Goal: Register for event/course

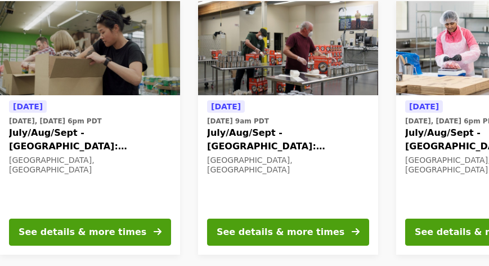
scroll to position [141, 0]
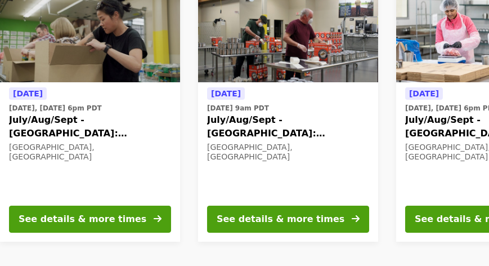
click at [226, 176] on div "[DATE] [DATE] 9am PDT July/Aug/Sept - [GEOGRAPHIC_DATA]: Repack/Sort (age [DEMO…" at bounding box center [288, 141] width 162 height 109
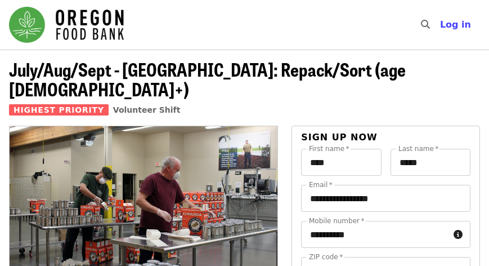
scroll to position [141, 0]
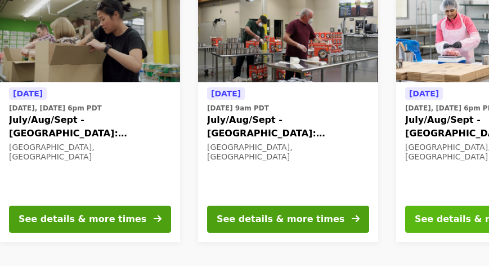
click at [433, 214] on div "See details & more times" at bounding box center [479, 219] width 128 height 14
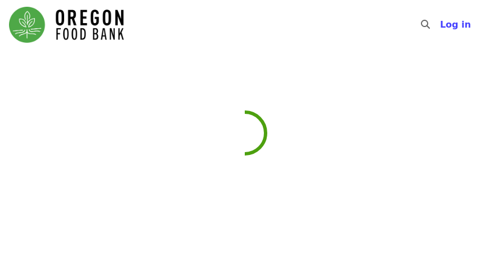
click at [433, 214] on div at bounding box center [244, 196] width 489 height 266
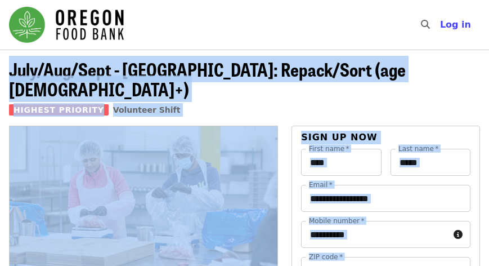
scroll to position [12, 0]
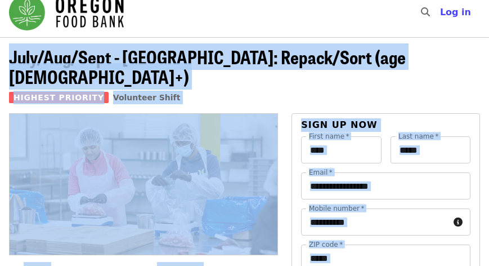
click at [444, 82] on header "July/Aug/Sept - Beaverton: Repack/Sort (age 10+) Highest Priority Volunteer Shi…" at bounding box center [244, 80] width 471 height 66
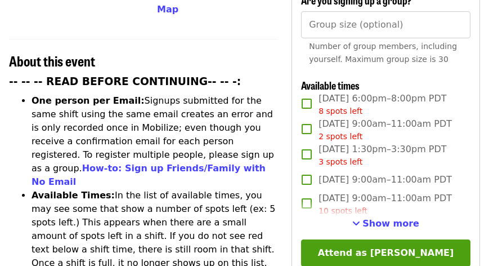
scroll to position [386, 0]
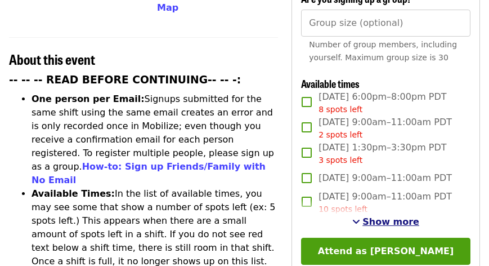
click at [382, 216] on span "Show more" at bounding box center [390, 221] width 57 height 11
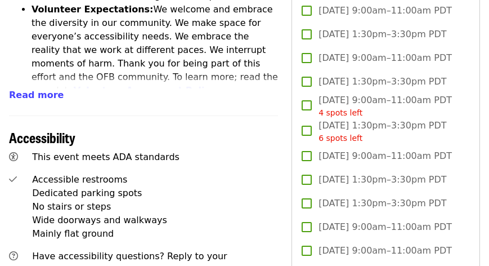
scroll to position [630, 0]
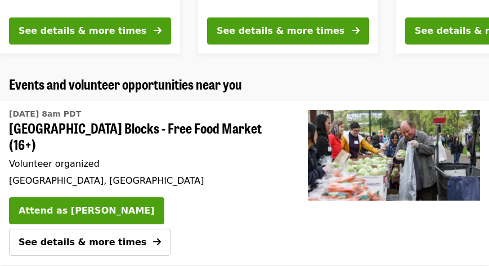
scroll to position [643, 0]
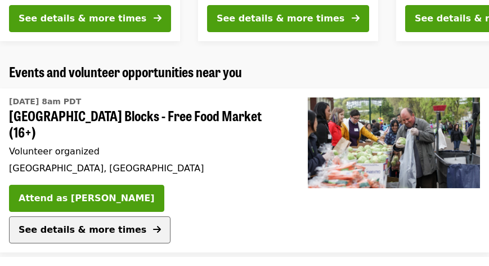
click at [161, 224] on icon "arrow-right icon" at bounding box center [157, 229] width 8 height 11
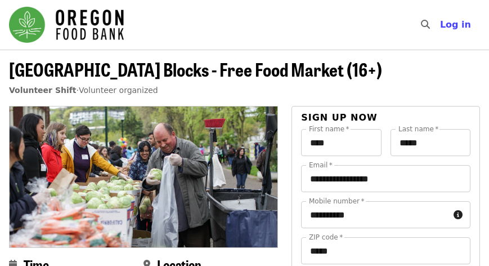
click at [32, 142] on img at bounding box center [144, 176] width 268 height 140
click at [38, 86] on span "Volunteer Shift" at bounding box center [43, 90] width 68 height 9
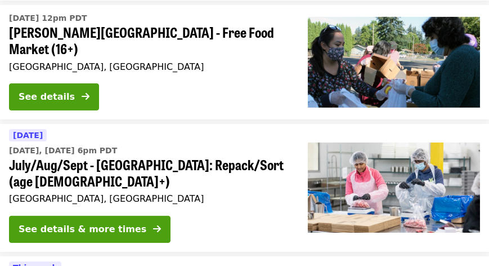
scroll to position [1428, 0]
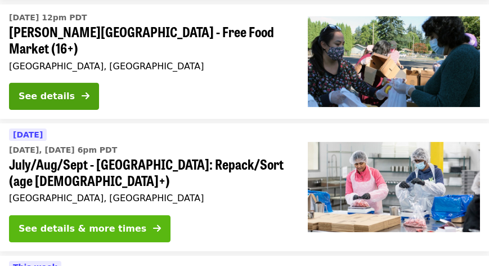
click at [122, 215] on button "See details & more times" at bounding box center [90, 228] width 162 height 27
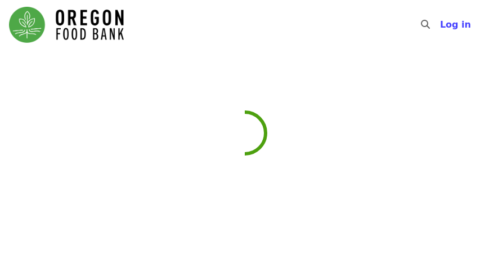
click at [122, 106] on div at bounding box center [244, 196] width 489 height 266
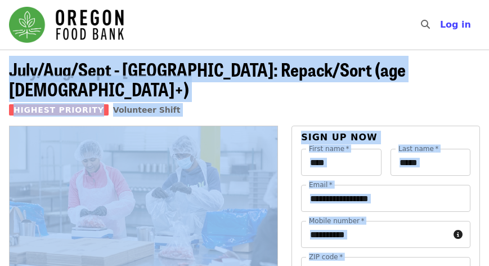
click at [197, 103] on div "Highest Priority Volunteer Shift" at bounding box center [244, 110] width 471 height 14
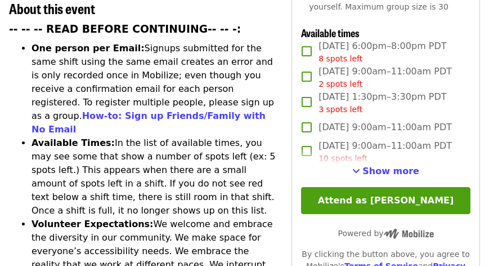
scroll to position [437, 0]
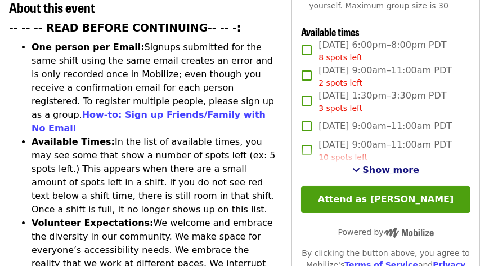
click at [379, 164] on span "Show more" at bounding box center [390, 169] width 57 height 11
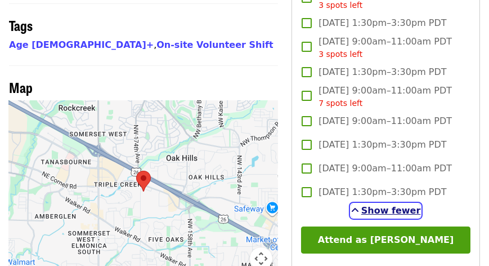
scroll to position [952, 0]
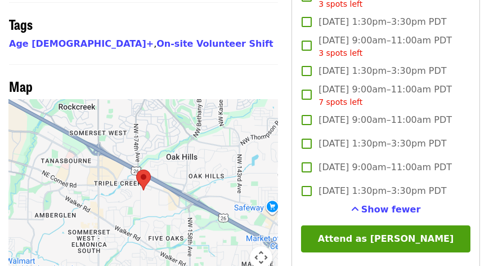
click at [370, 69] on label "[DATE] 1:30pm–3:30pm PDT" at bounding box center [378, 71] width 167 height 24
